Goal: Information Seeking & Learning: Find specific fact

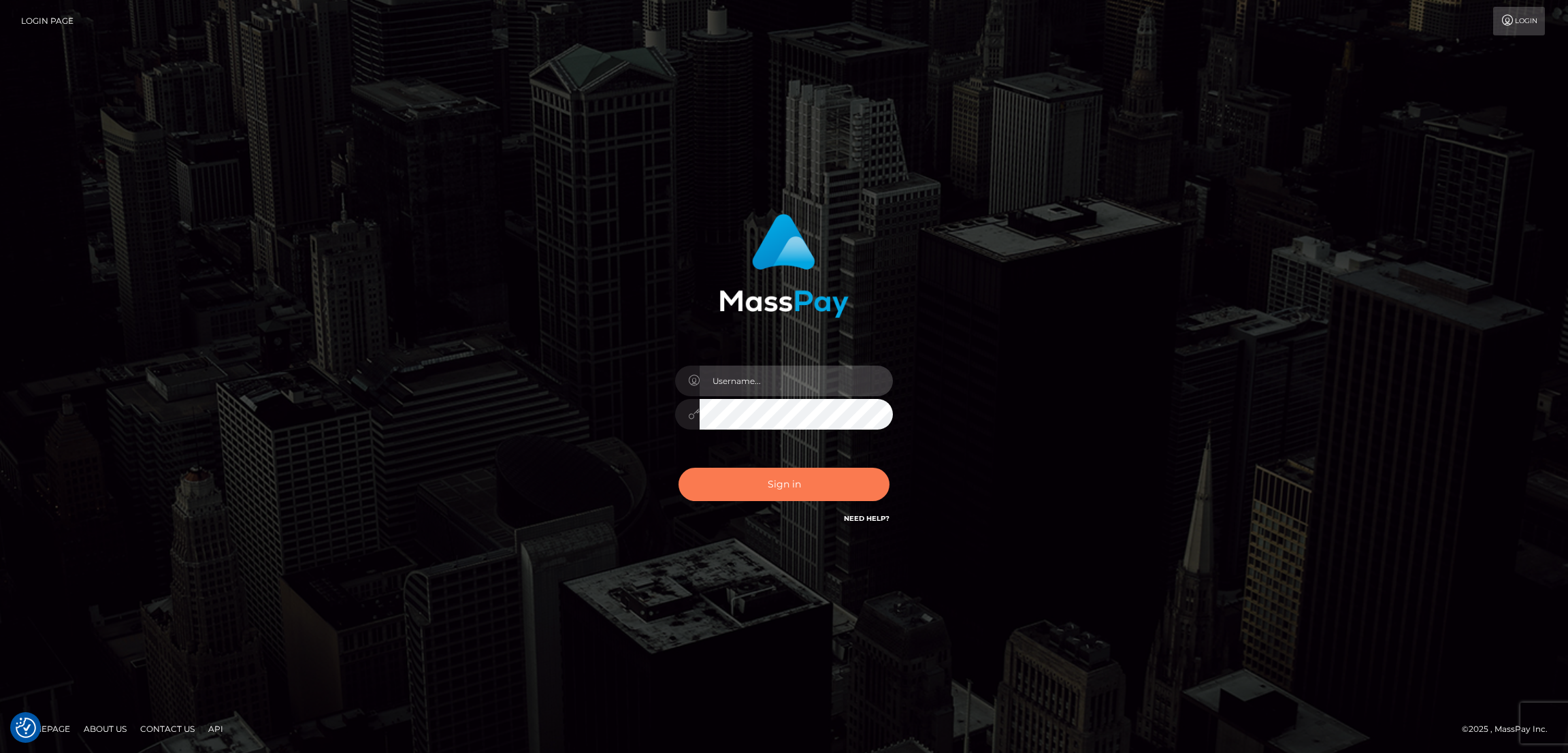
type input "[DOMAIN_NAME]"
click at [785, 480] on button "Sign in" at bounding box center [784, 484] width 211 height 34
type input "[DOMAIN_NAME]"
click at [774, 484] on button "Sign in" at bounding box center [784, 484] width 211 height 34
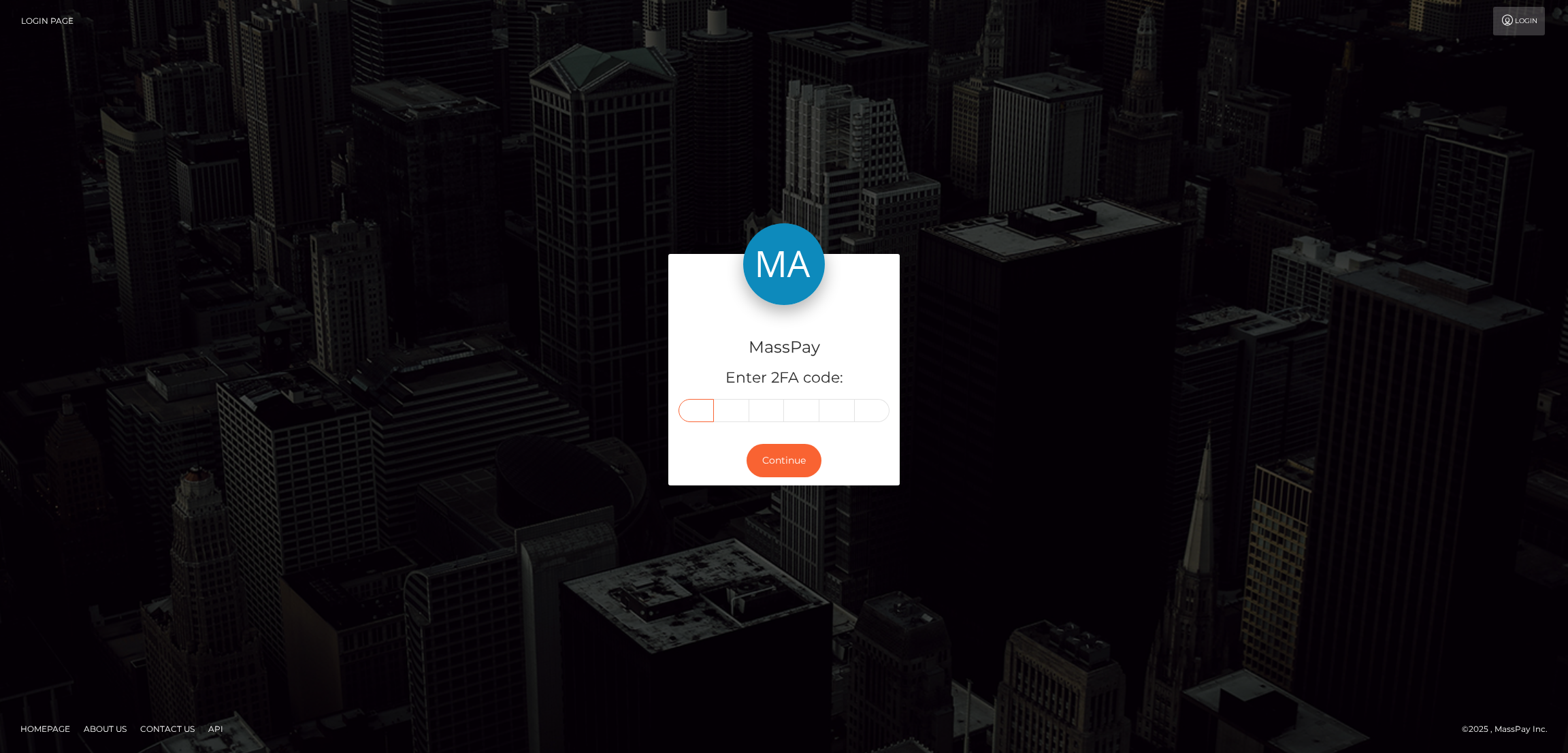
click at [702, 406] on input "text" at bounding box center [696, 411] width 35 height 23
paste input "7"
type input "7"
type input "0"
type input "7"
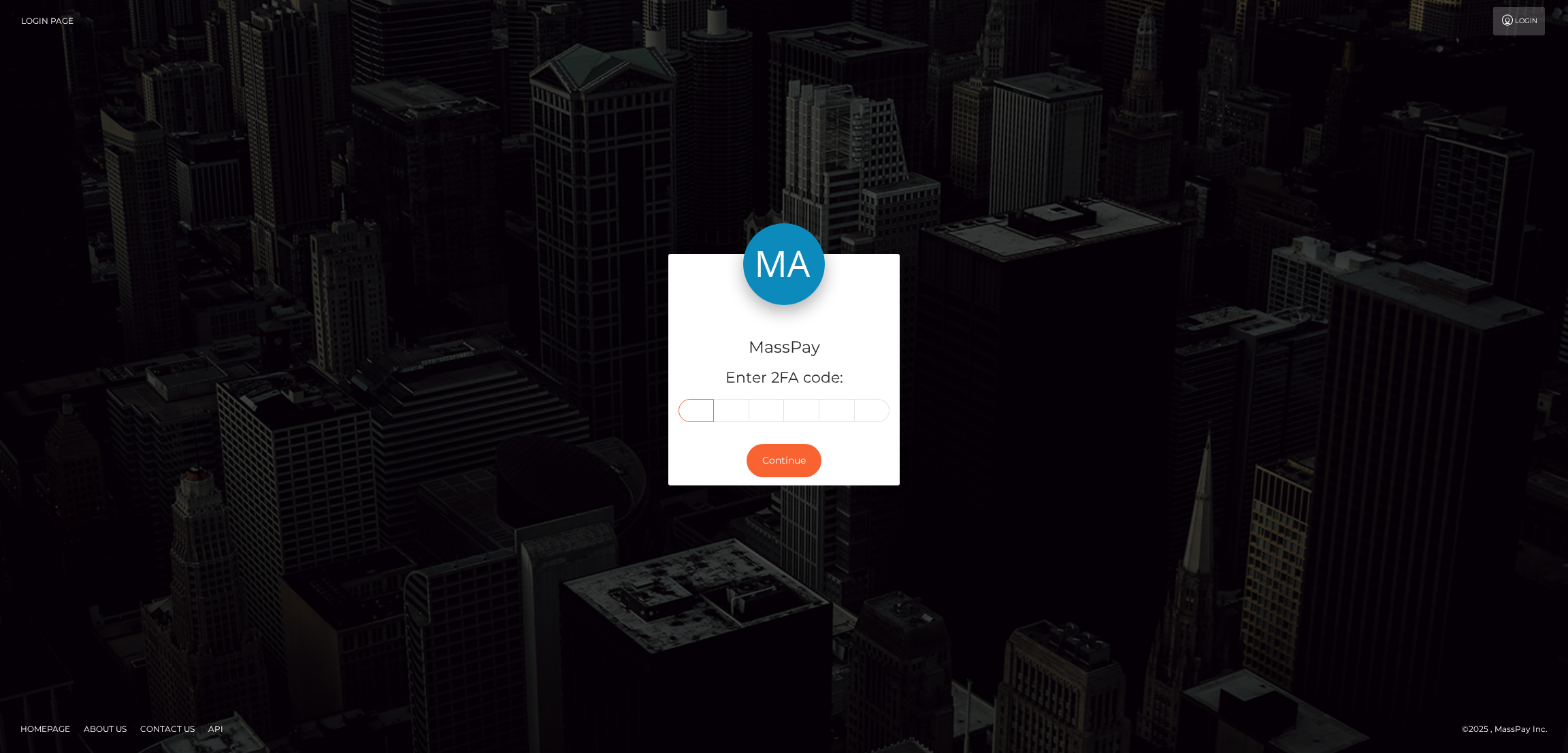
type input "9"
type input "5"
click at [788, 457] on button "Continue" at bounding box center [784, 461] width 75 height 34
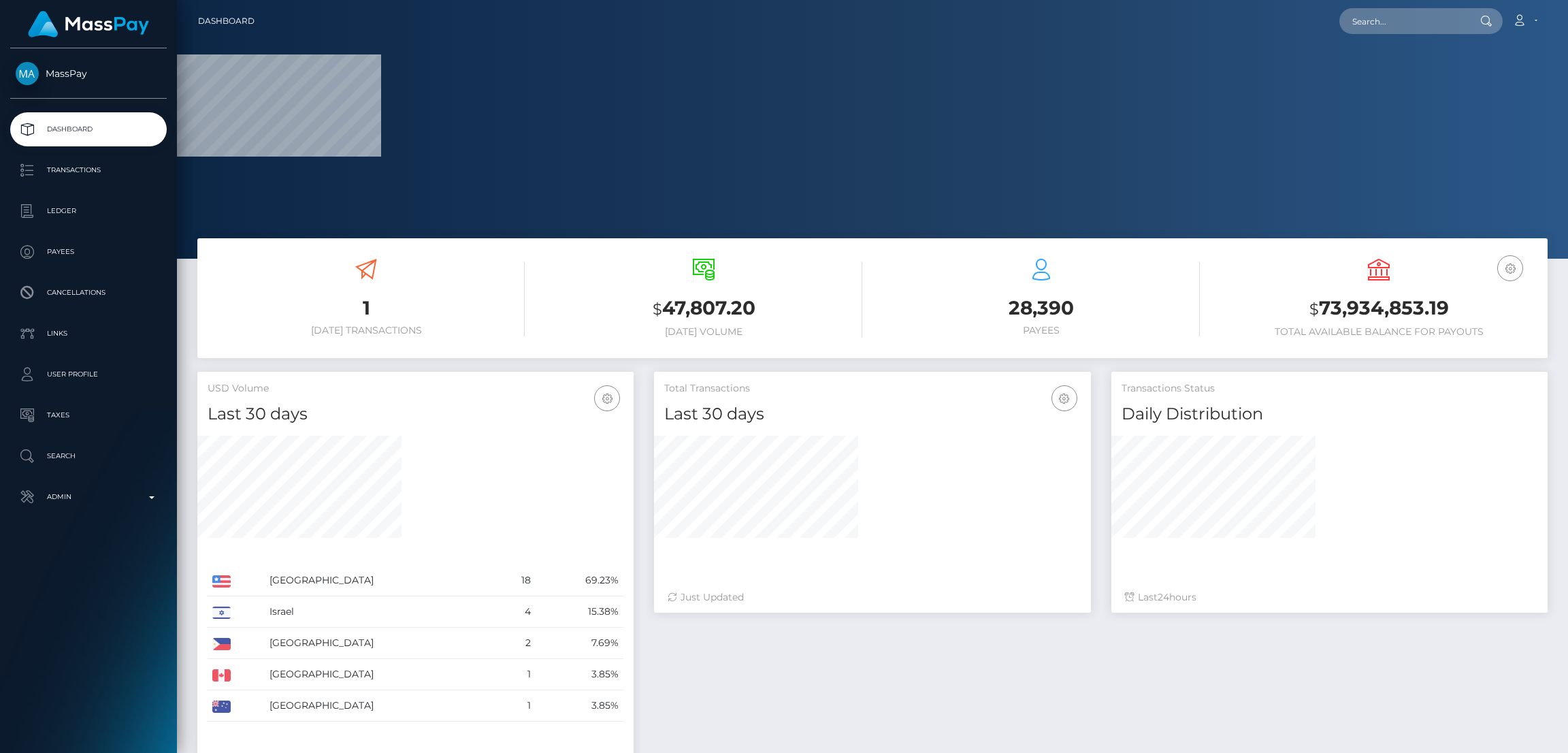
scroll to position [242, 436]
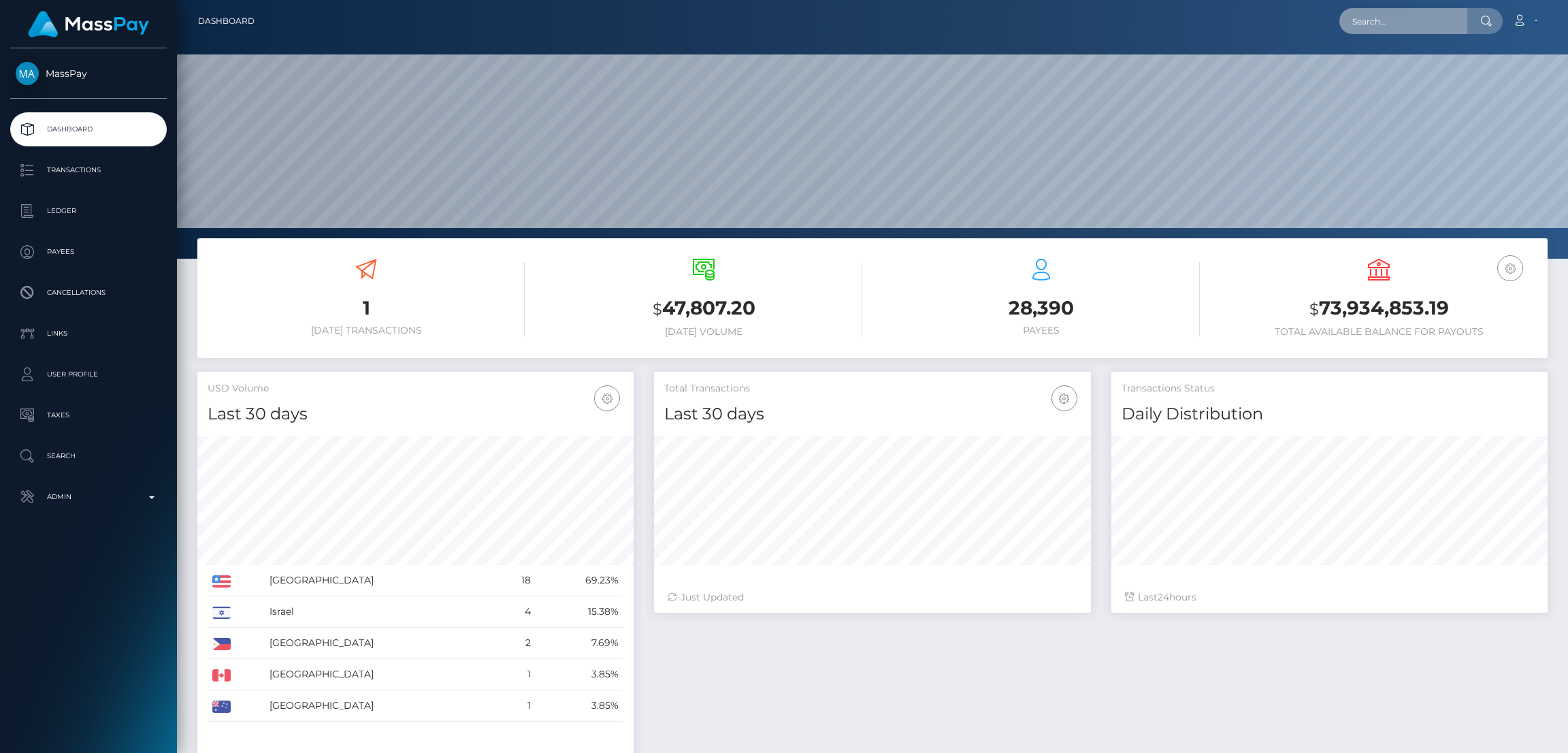
click at [1381, 32] on input "text" at bounding box center [1403, 21] width 128 height 26
paste input "kittclaire@yahoo.ca"
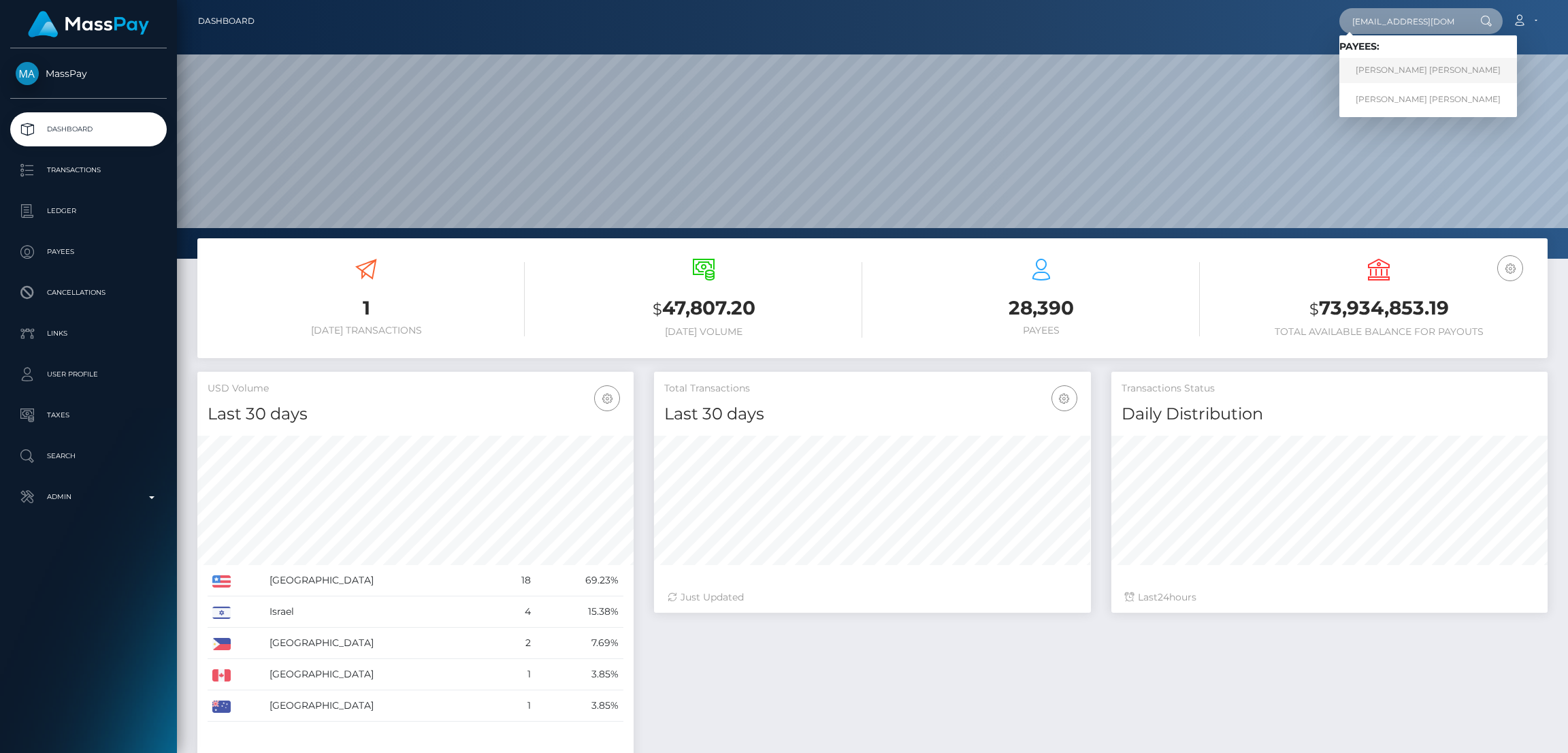
type input "kittclaire@yahoo.ca"
click at [1373, 70] on link "[PERSON_NAME] [PERSON_NAME]" at bounding box center [1428, 70] width 178 height 25
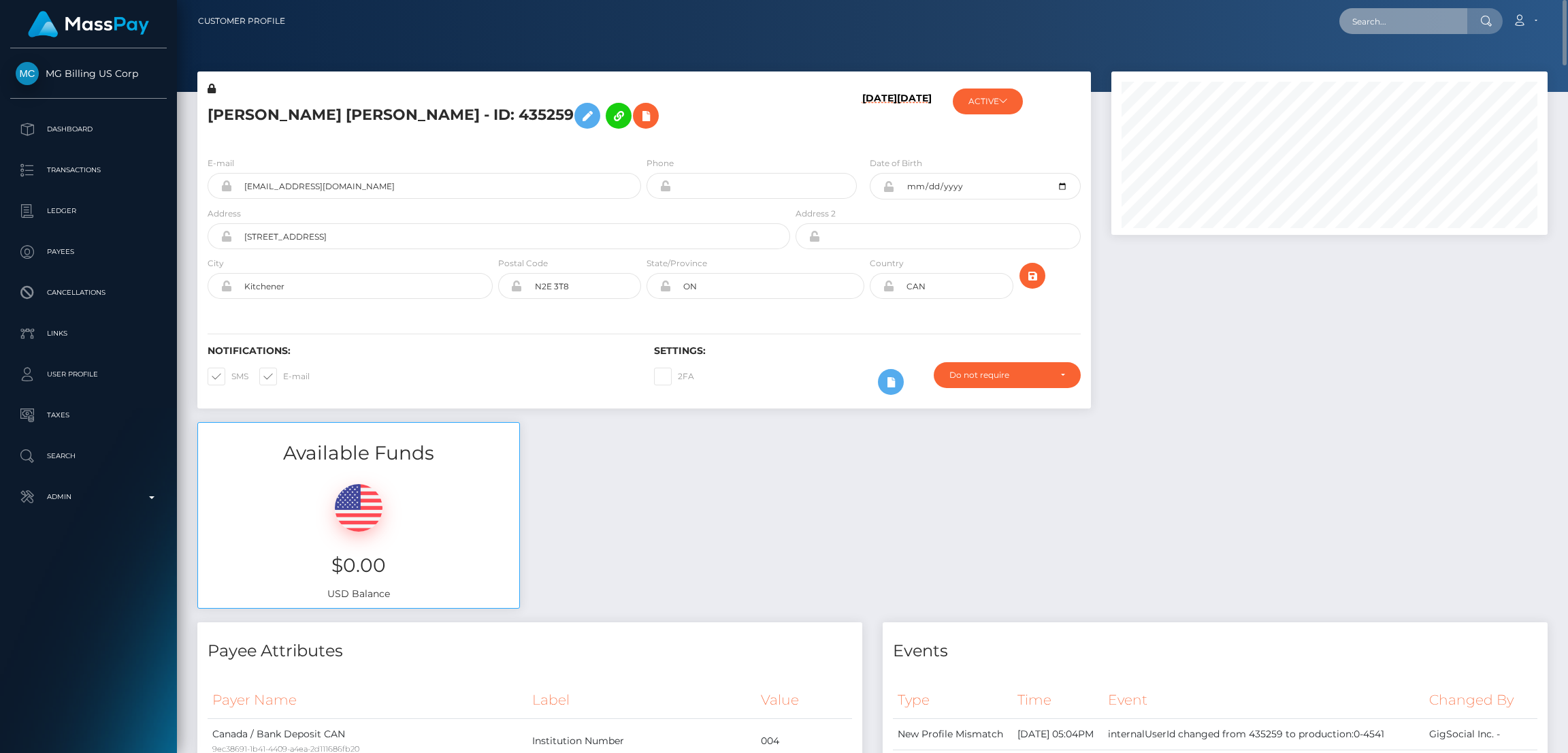
click at [1415, 17] on input "text" at bounding box center [1403, 21] width 128 height 26
paste input "kittclaire@yahoo.ca"
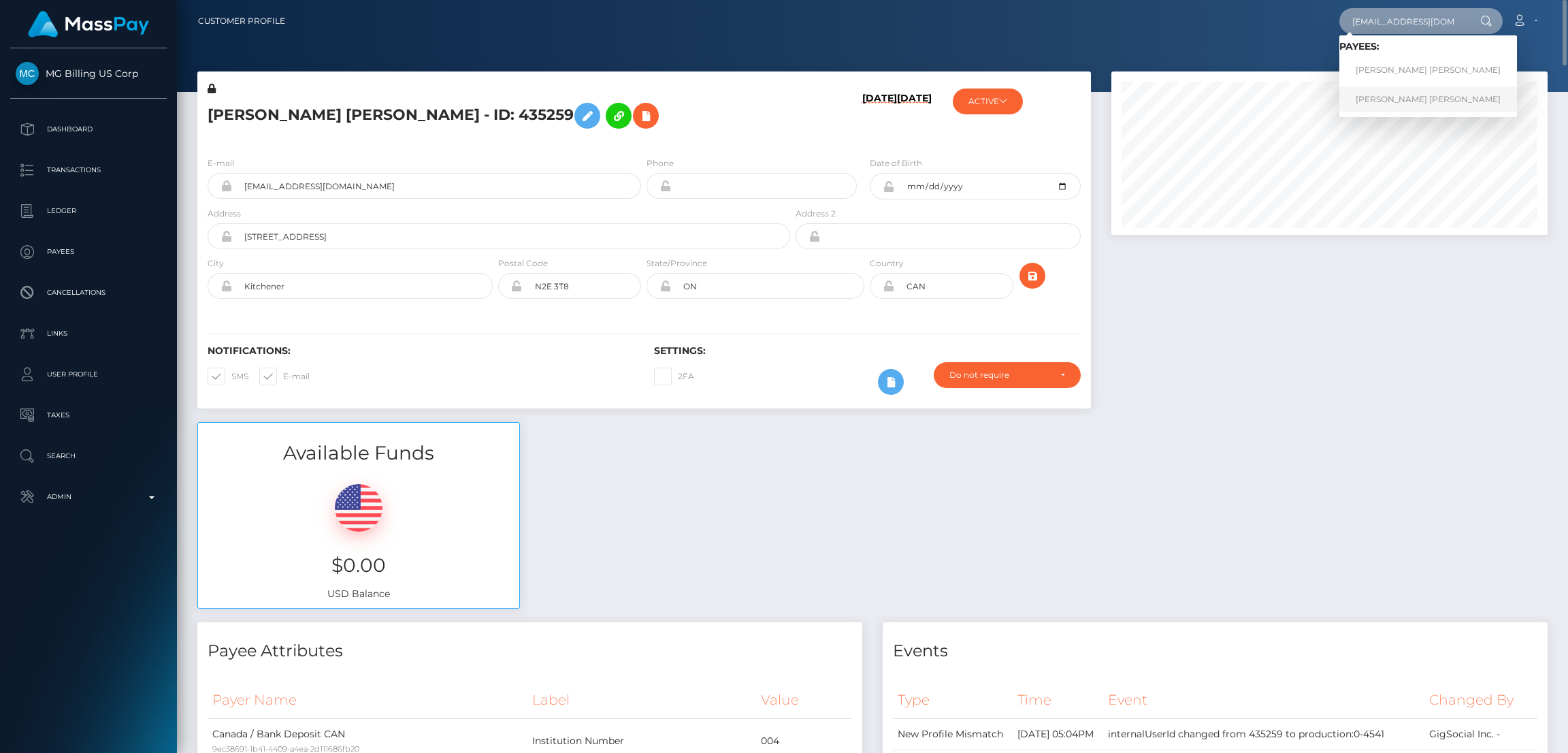
type input "kittclaire@yahoo.ca"
click at [1399, 96] on link "Claire Elizabeth Viola Kitt" at bounding box center [1428, 98] width 178 height 25
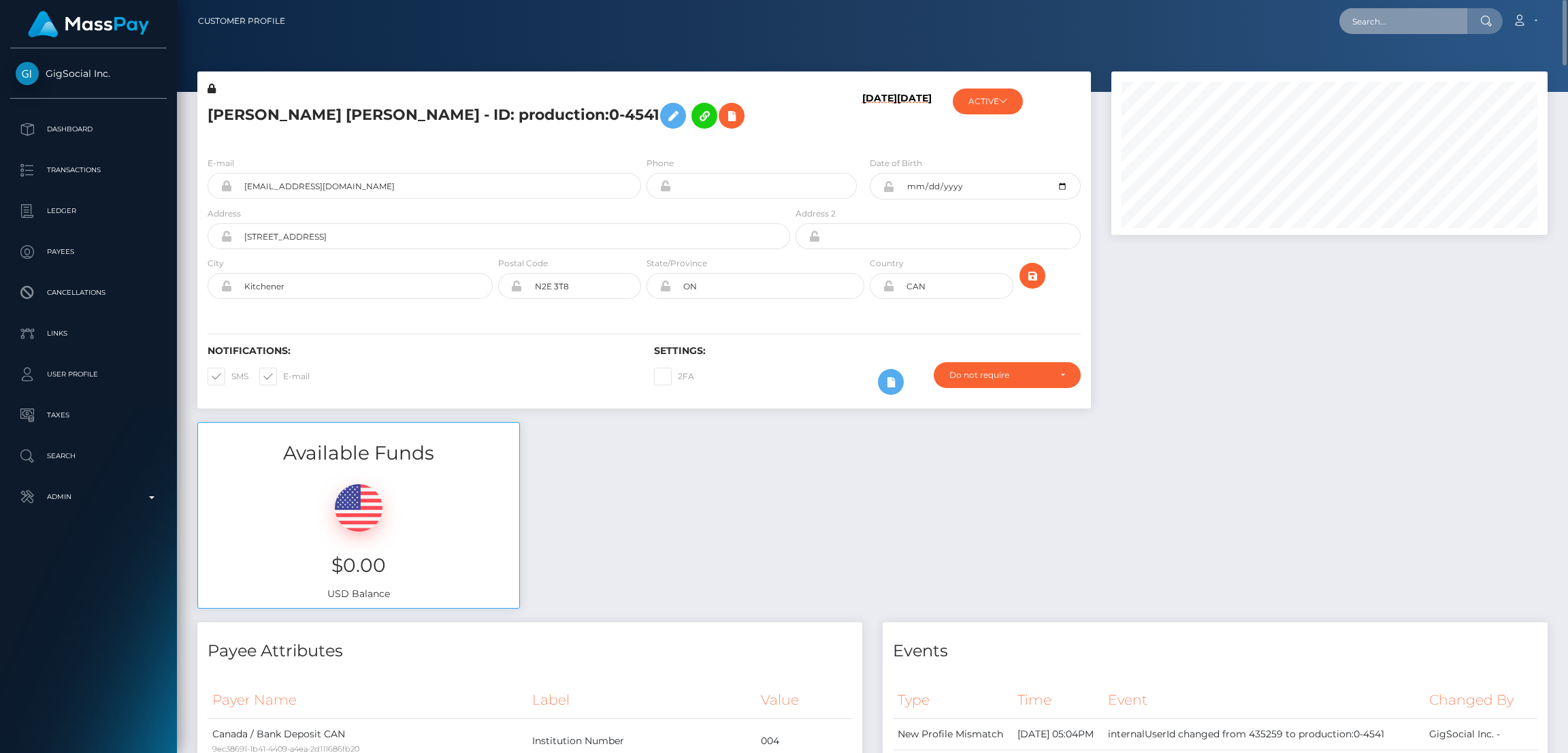
click at [1379, 24] on input "text" at bounding box center [1403, 21] width 128 height 26
paste input "lisa@lisaxlopez.com"
type input "lisa@lisaxlopez.com"
click at [1367, 72] on link "Martha Russel" at bounding box center [1394, 70] width 109 height 25
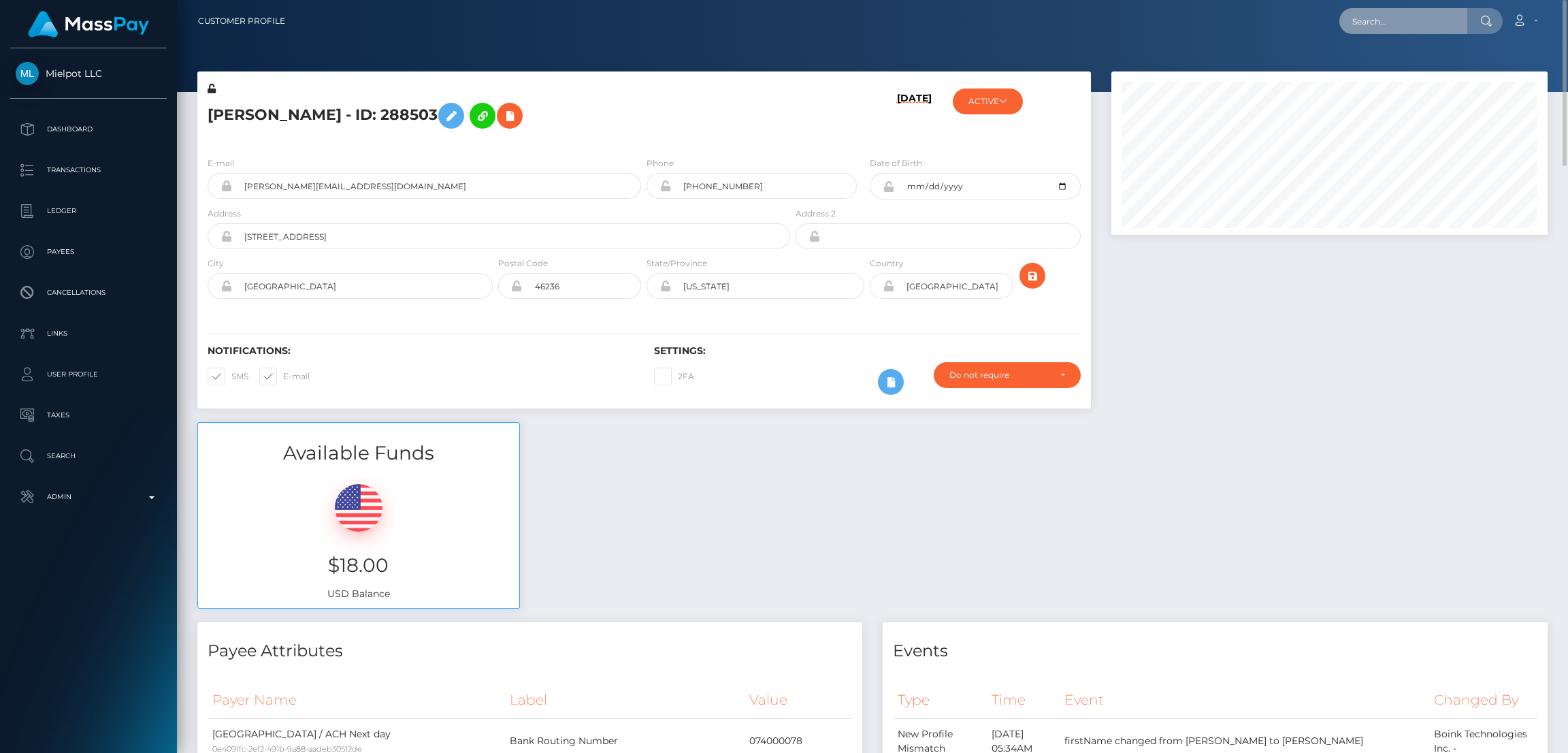
click at [1384, 27] on input "text" at bounding box center [1403, 21] width 128 height 26
paste input "[EMAIL_ADDRESS][DOMAIN_NAME]"
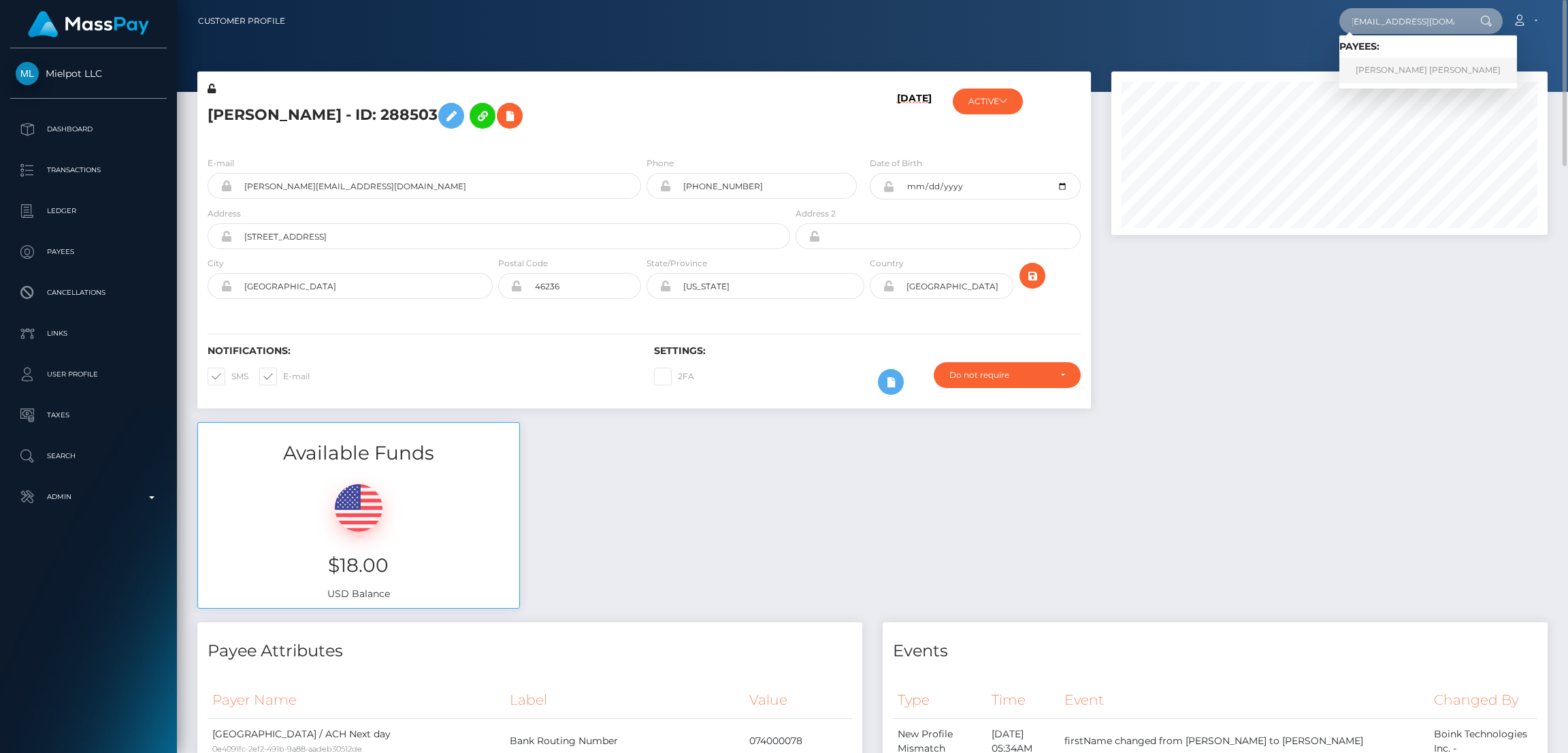
type input "[EMAIL_ADDRESS][DOMAIN_NAME]"
click at [1403, 70] on link "VIKTORIIA MAKAROVA MAKAROVA" at bounding box center [1428, 70] width 178 height 25
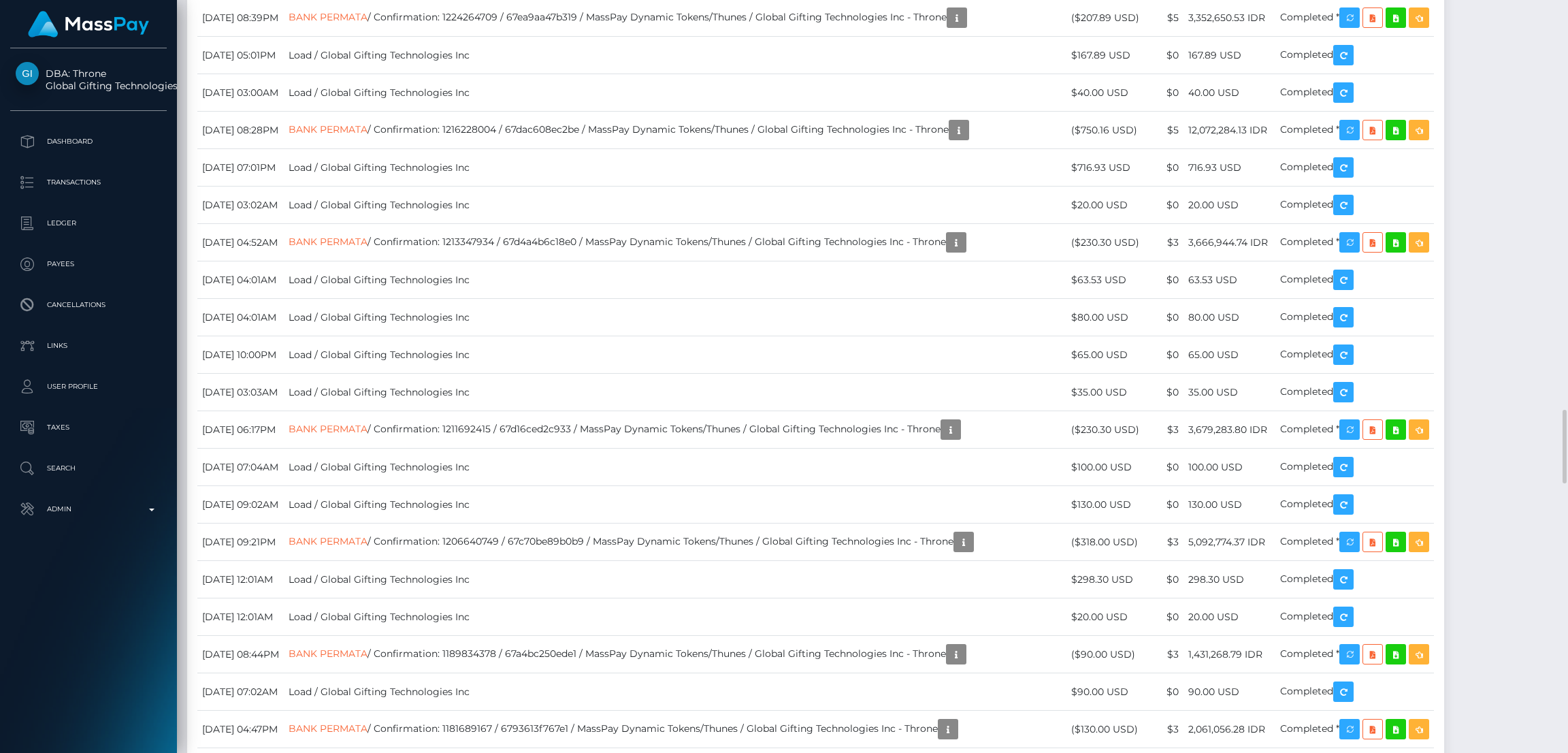
scroll to position [163, 436]
drag, startPoint x: 1113, startPoint y: 368, endPoint x: 1113, endPoint y: 342, distance: 26.0
click at [1113, 342] on div "Additional Info" at bounding box center [1114, 340] width 89 height 25
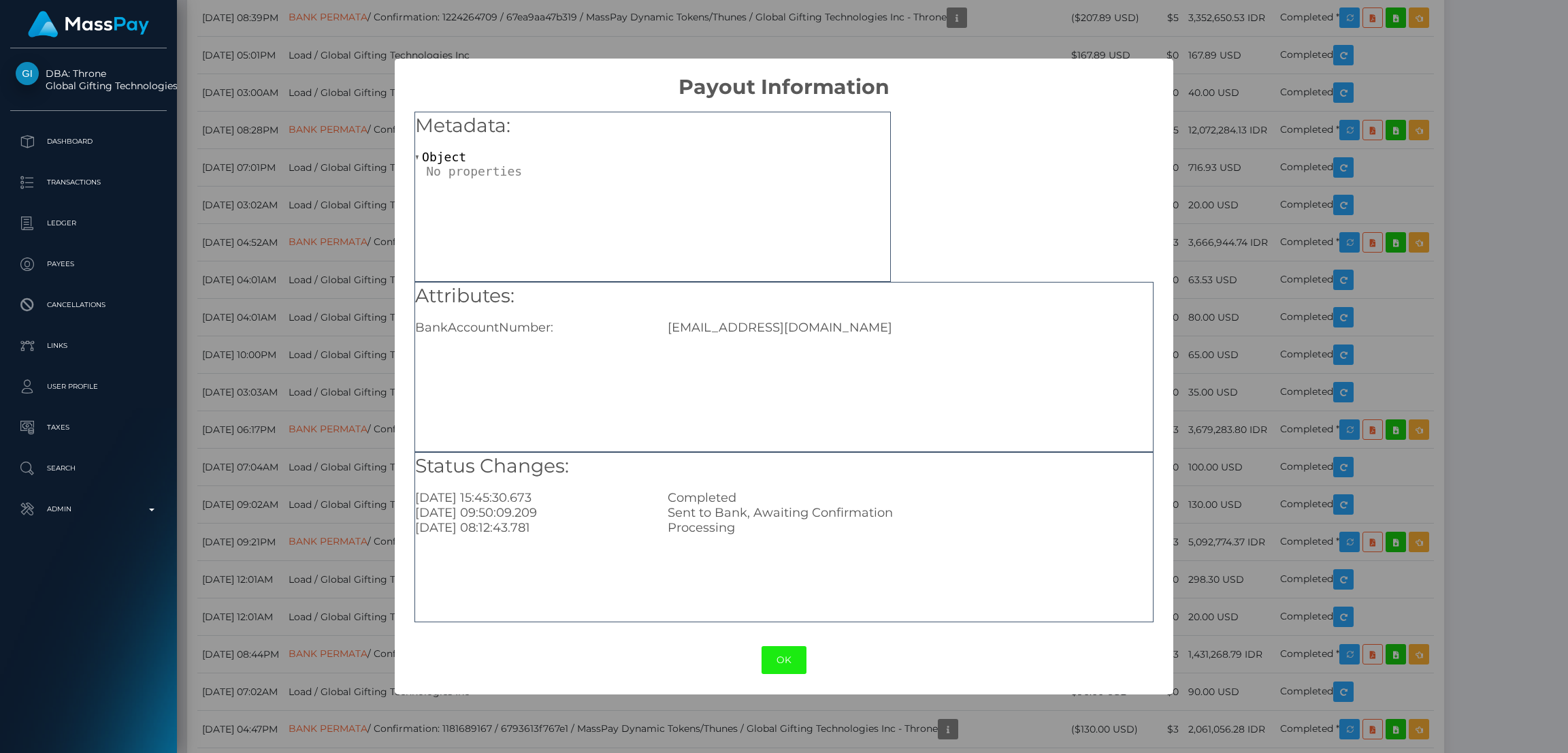
drag, startPoint x: 795, startPoint y: 657, endPoint x: 787, endPoint y: 657, distance: 8.0
click at [794, 658] on button "OK" at bounding box center [784, 660] width 45 height 28
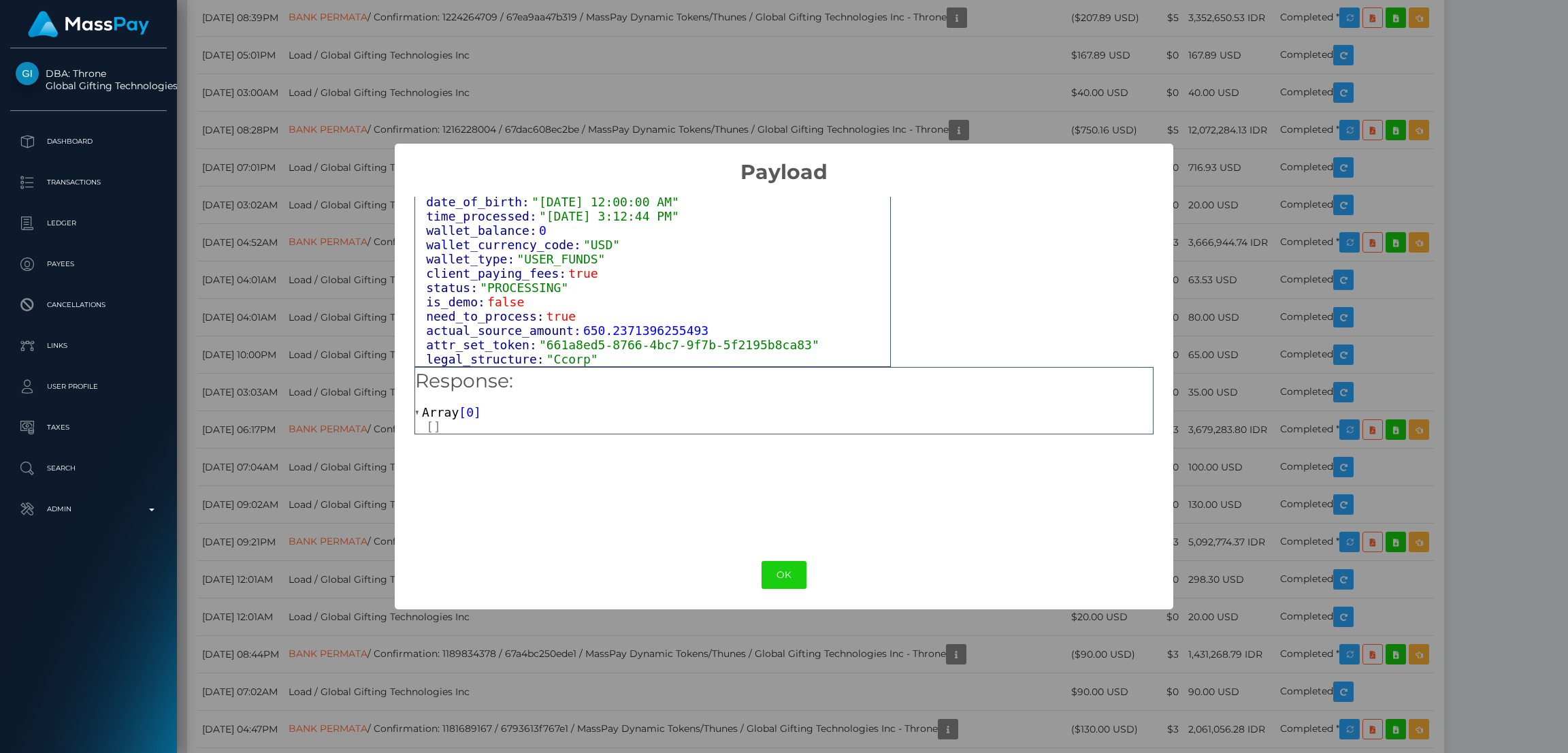
scroll to position [857, 0]
click at [793, 580] on button "OK" at bounding box center [784, 575] width 45 height 28
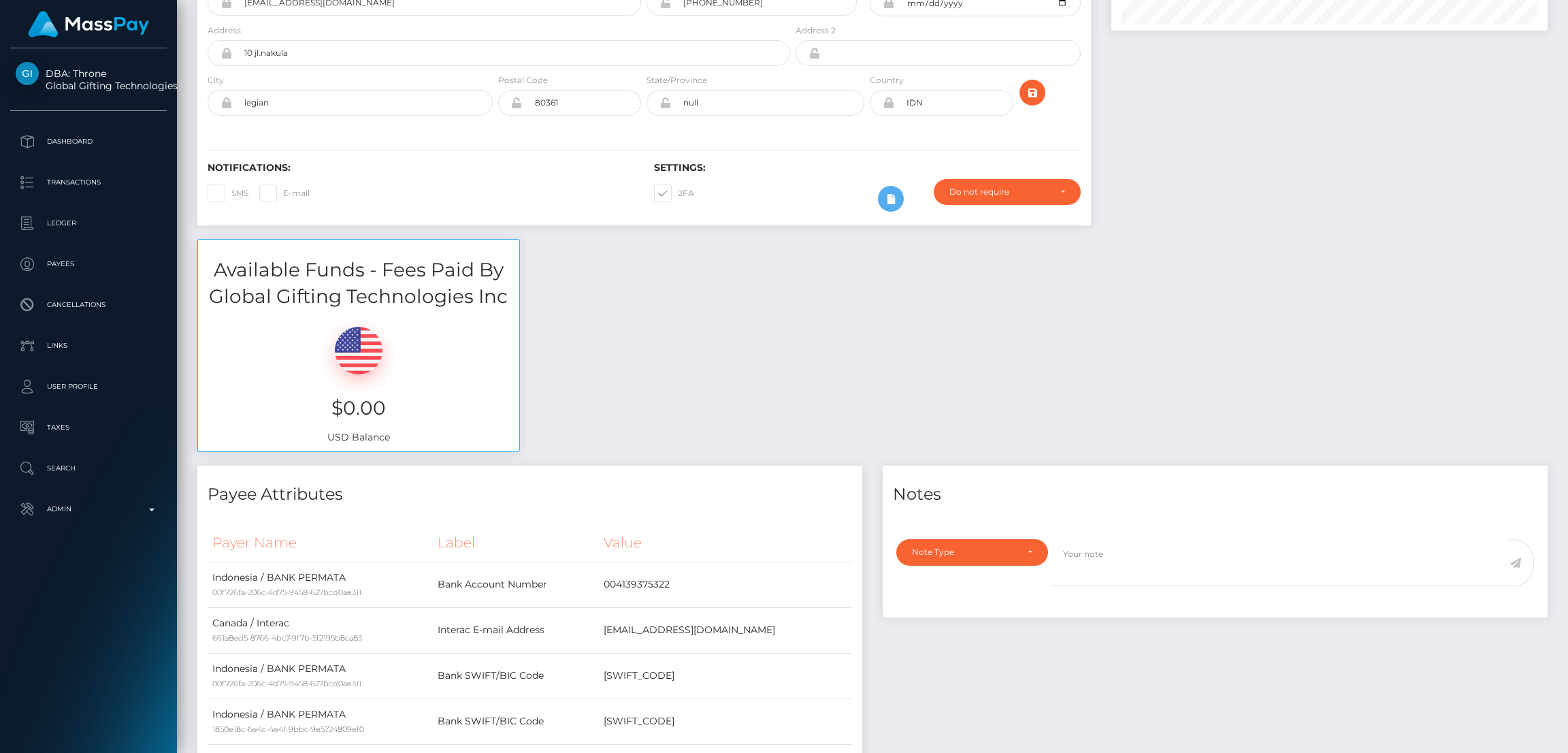
scroll to position [0, 0]
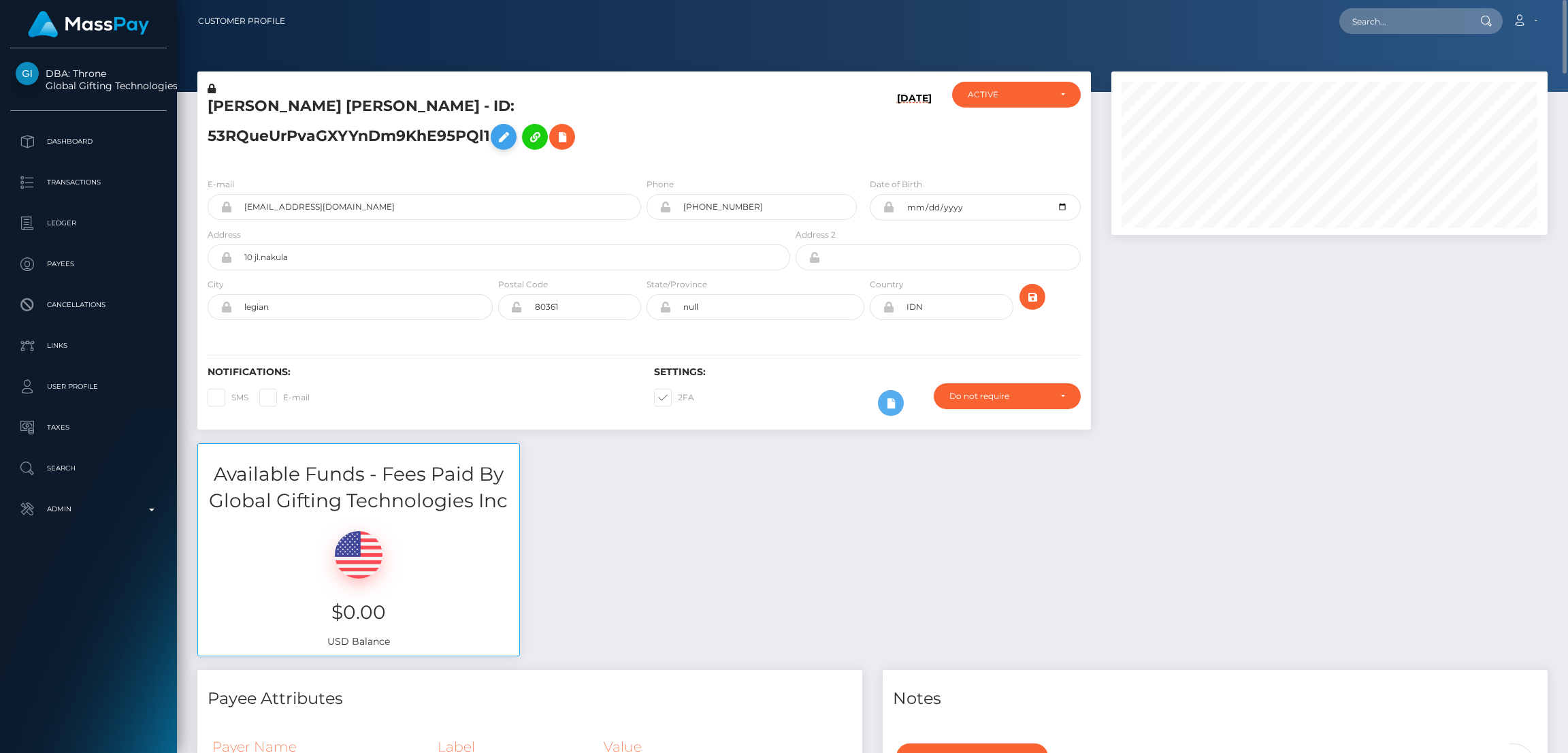
click at [509, 137] on icon at bounding box center [503, 137] width 16 height 17
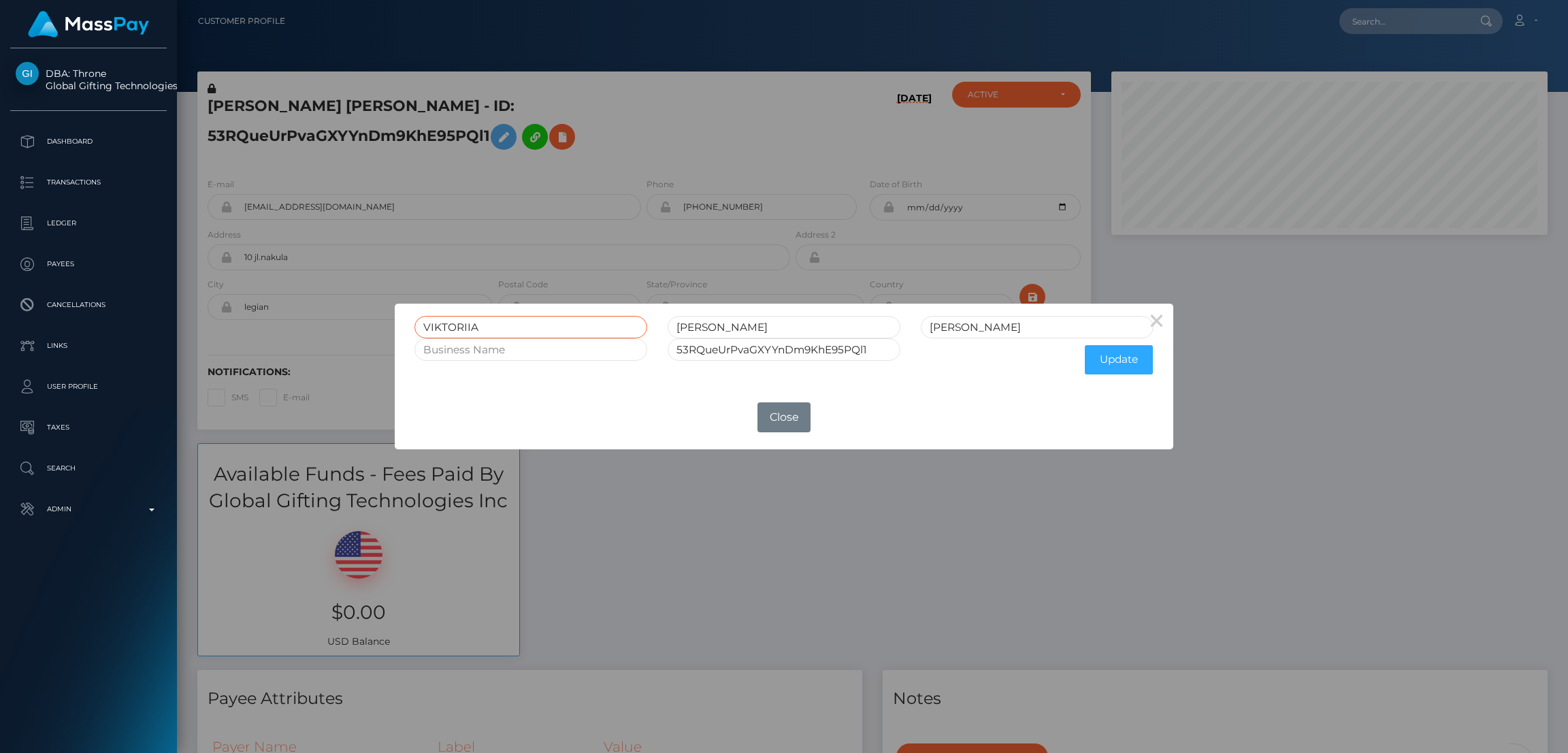
click at [452, 327] on input "VIKTORIIA" at bounding box center [531, 327] width 233 height 22
click at [1406, 24] on div "× VIKTORIIA MAKAROVA MAKAROVA 53RQueUrPvaGXYYnDm9KhE95PQl1 Update OK No Close" at bounding box center [784, 376] width 1568 height 753
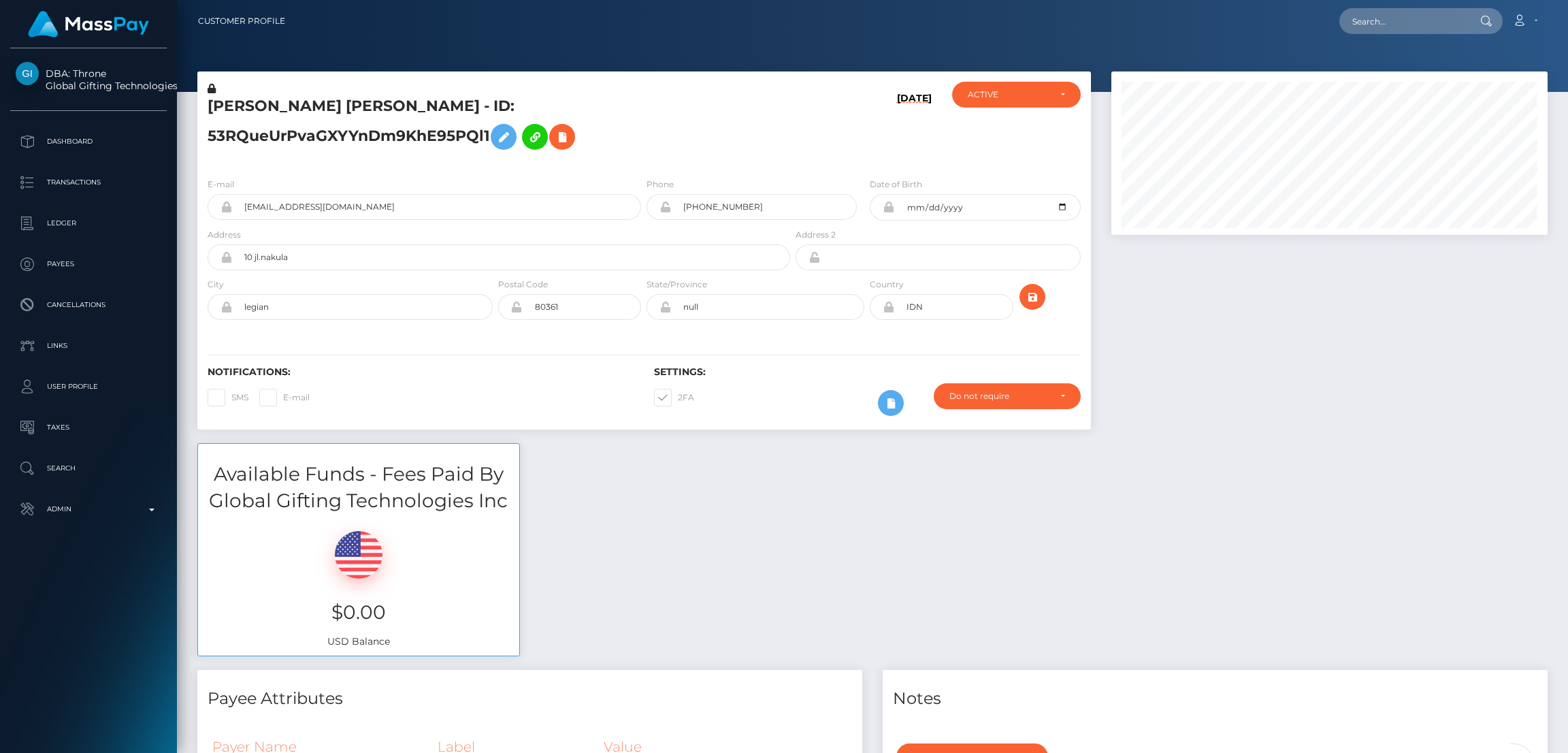
click at [1406, 24] on div "× VIKTORIIA MAKAROVA MAKAROVA 53RQueUrPvaGXYYnDm9KhE95PQl1 Update OK No Close" at bounding box center [784, 376] width 1568 height 753
click at [1406, 21] on input "text" at bounding box center [1403, 21] width 128 height 26
paste input "jessikat_r@yahoo.com"
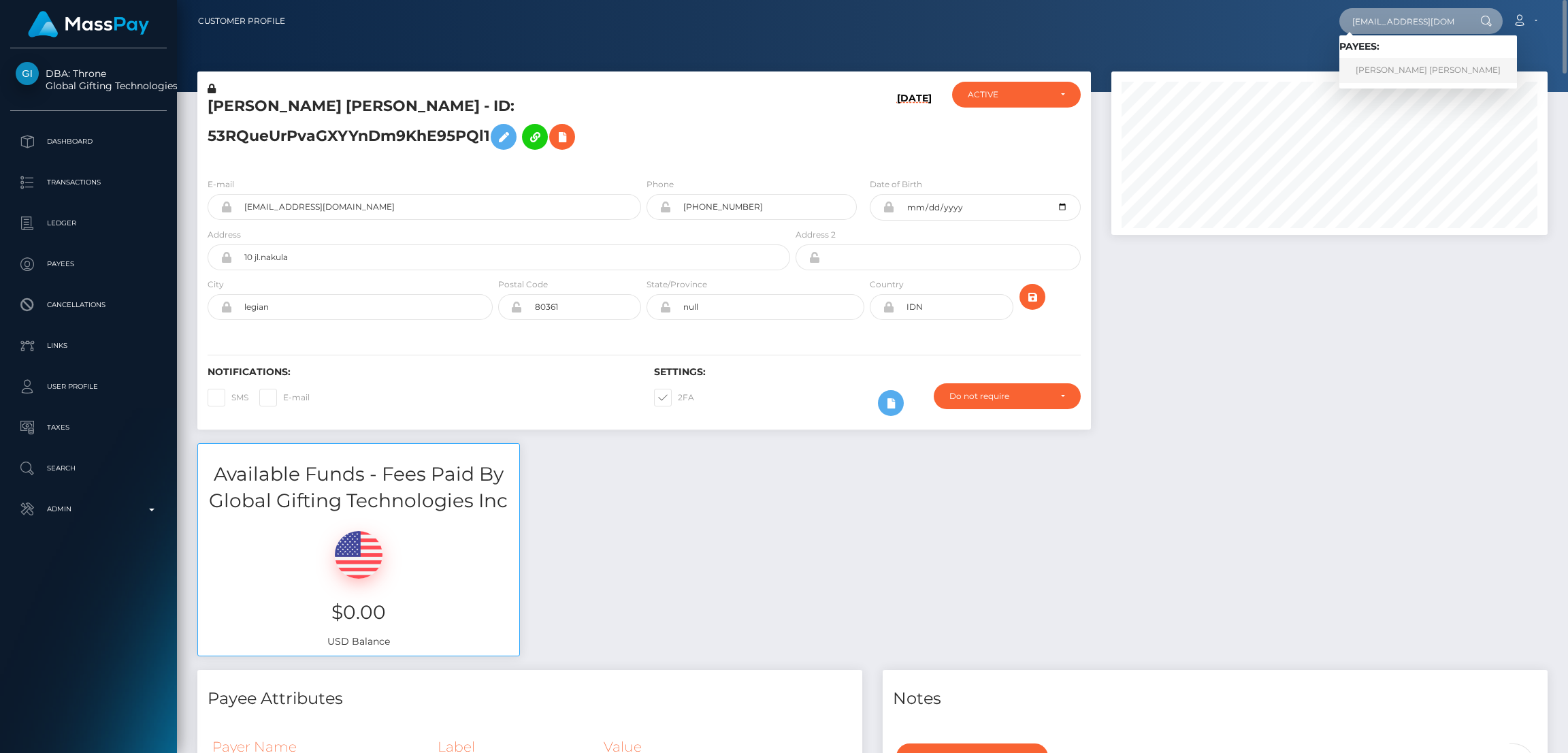
type input "jessikat_r@yahoo.com"
click at [1383, 70] on link "JENNA RACHEL TRAYNOR" at bounding box center [1428, 70] width 178 height 25
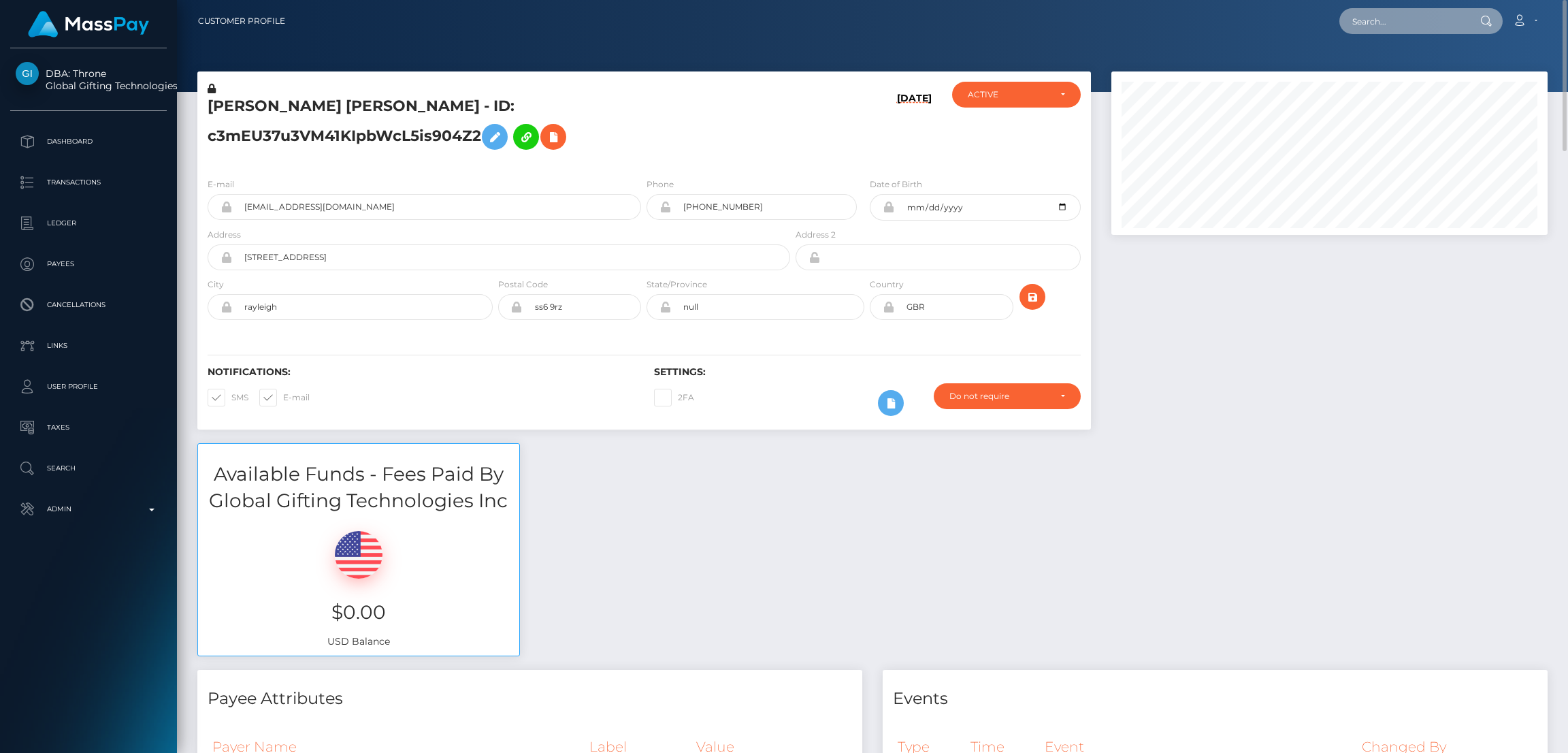
click at [1387, 28] on input "text" at bounding box center [1403, 21] width 128 height 26
paste input "averinaa920@gmail.com"
type input "averinaa920@gmail.com"
click at [1383, 66] on link "ALINA ROVCHAK" at bounding box center [1394, 70] width 109 height 25
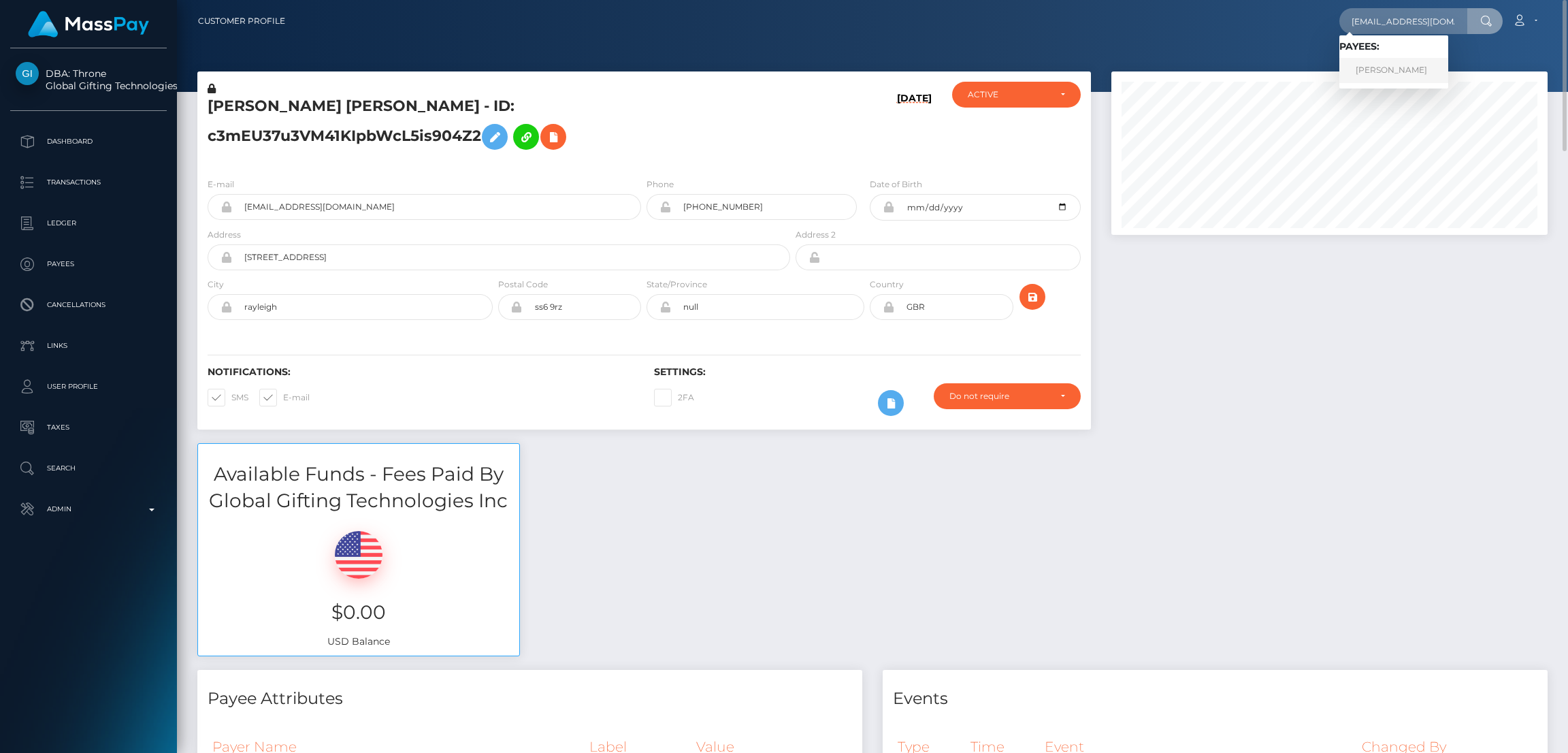
scroll to position [0, 0]
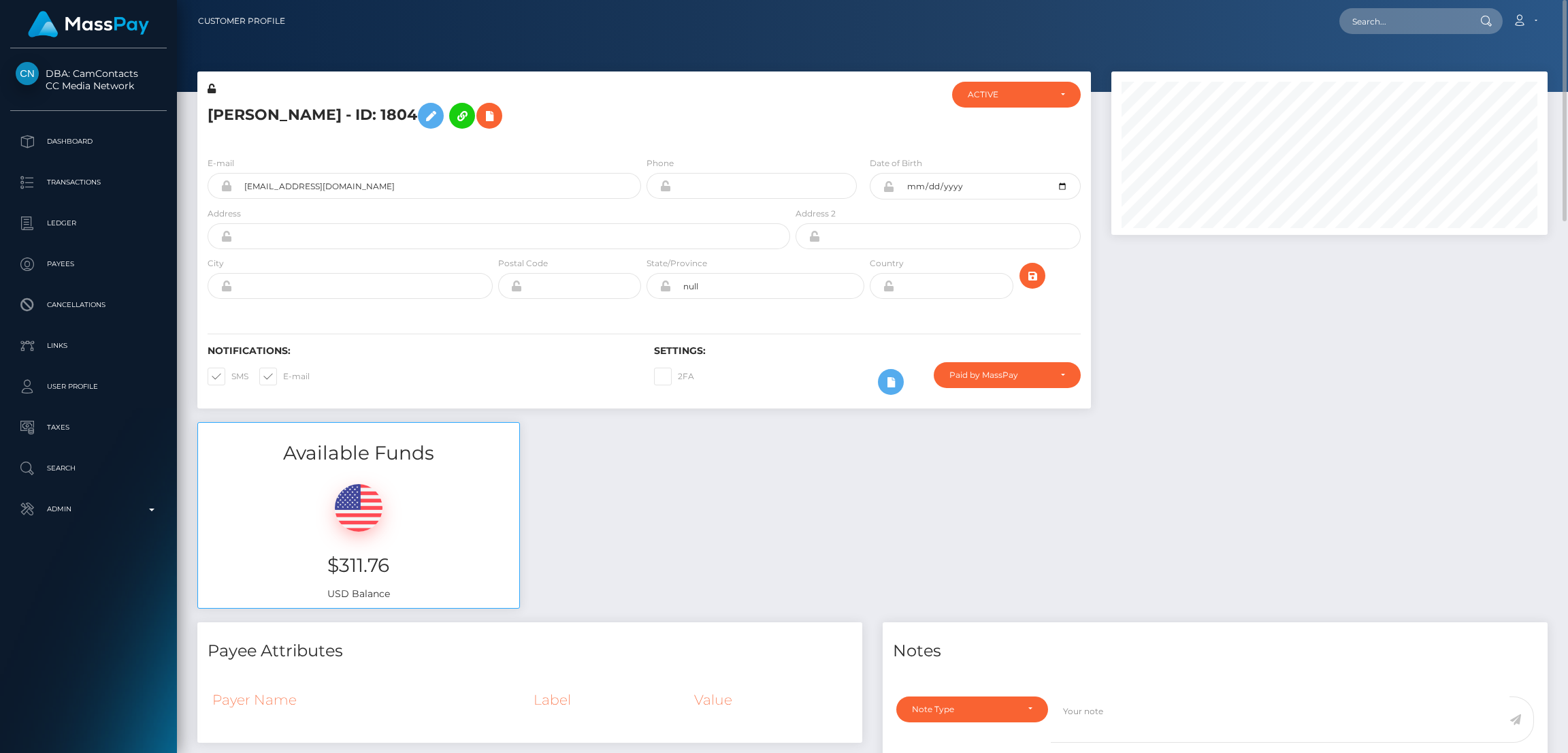
click at [1424, 8] on nav "Customer Profile Loading... Loading... Account" at bounding box center [872, 21] width 1391 height 42
drag, startPoint x: 1409, startPoint y: 14, endPoint x: 1408, endPoint y: 21, distance: 7.1
click at [1409, 16] on input "text" at bounding box center [1403, 21] width 128 height 26
click at [1409, 22] on input "text" at bounding box center [1403, 21] width 128 height 26
paste input "[EMAIL_ADDRESS][DOMAIN_NAME]"
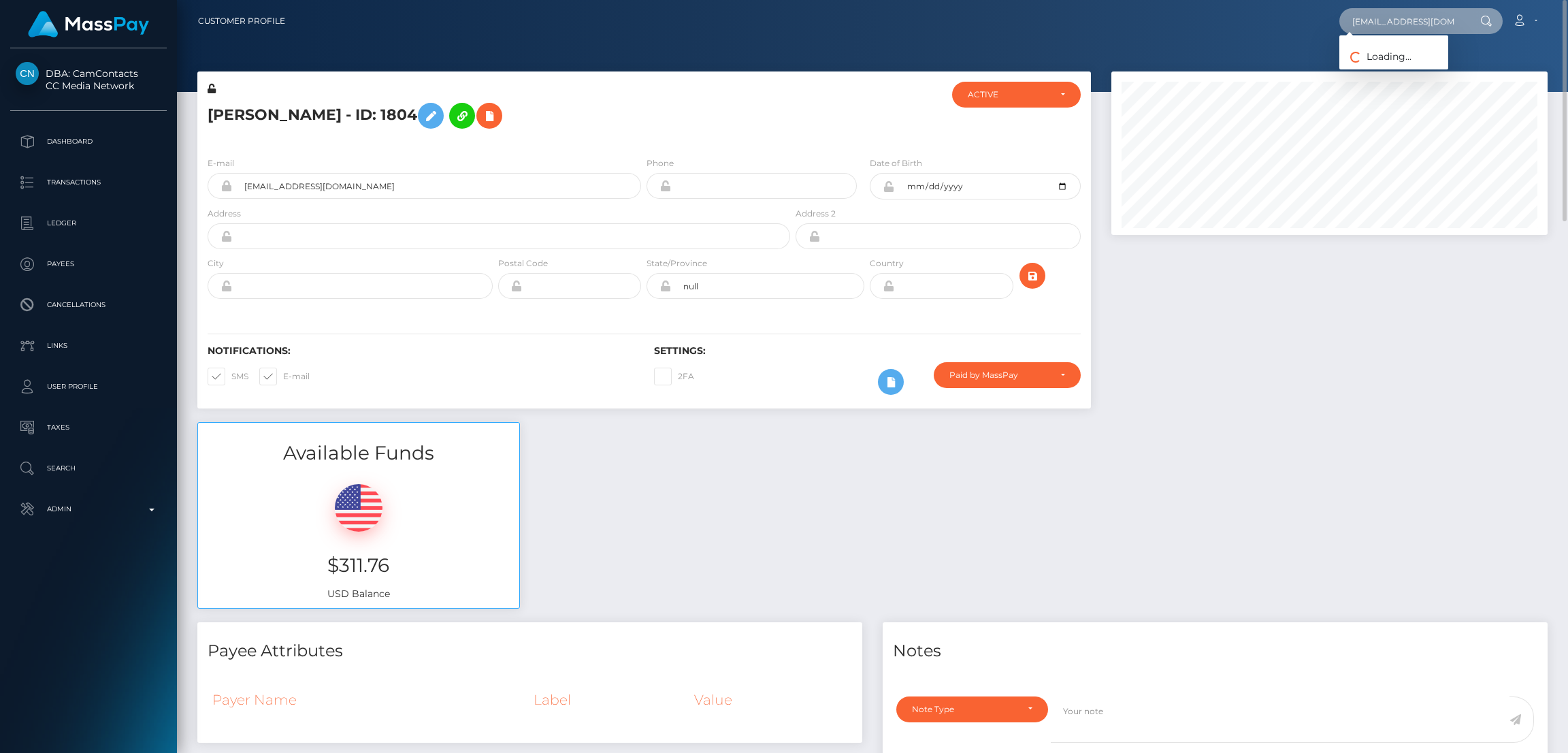
scroll to position [0, 2]
type input "[EMAIL_ADDRESS][DOMAIN_NAME]"
click at [1402, 66] on link "ARINA PETROVA" at bounding box center [1394, 70] width 109 height 25
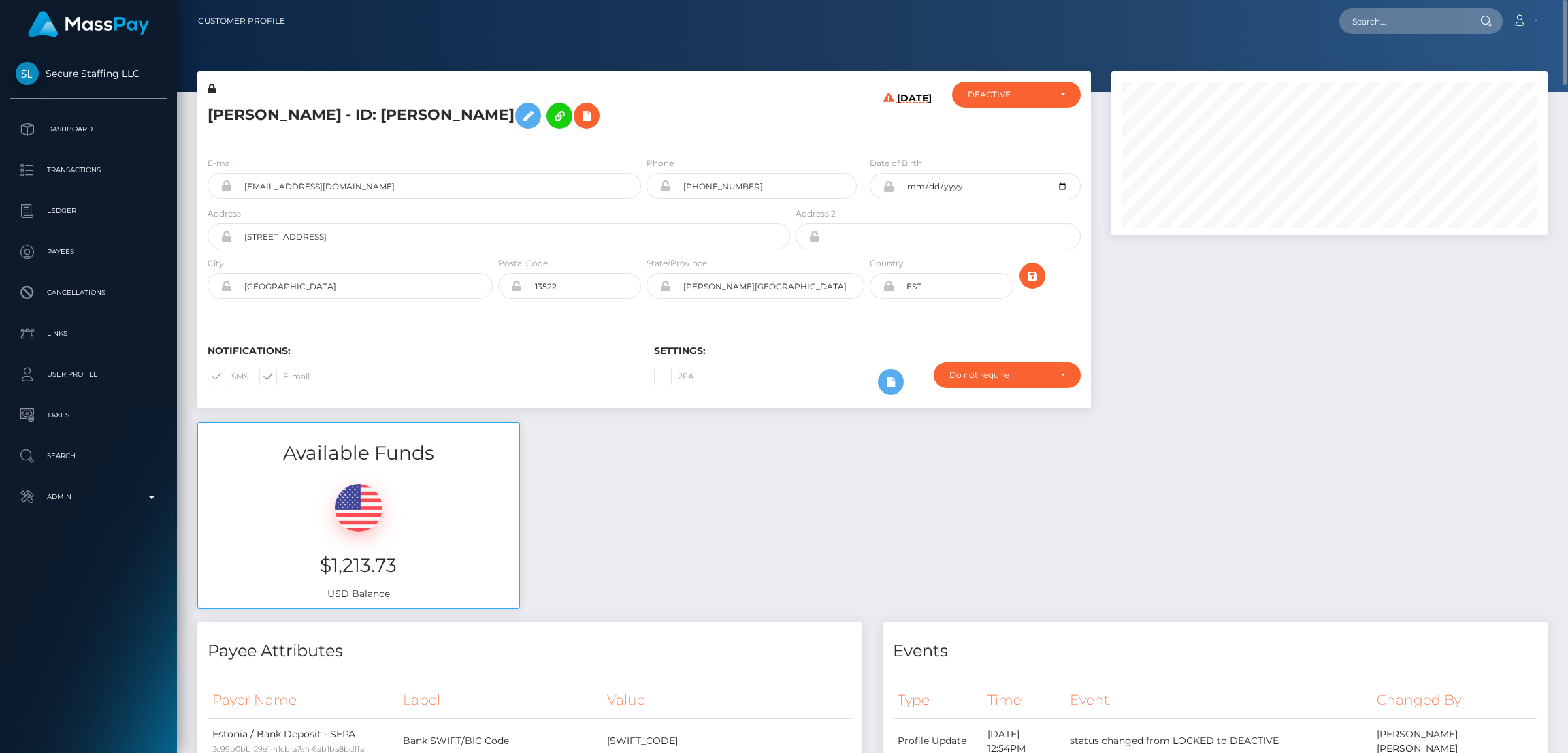
click at [316, 111] on h5 "[PERSON_NAME] - ID: [PERSON_NAME]" at bounding box center [495, 116] width 575 height 40
copy h5 "ARINA PETROVA - ID: Arina Petrova"
